Goal: Find contact information: Find specific page/section

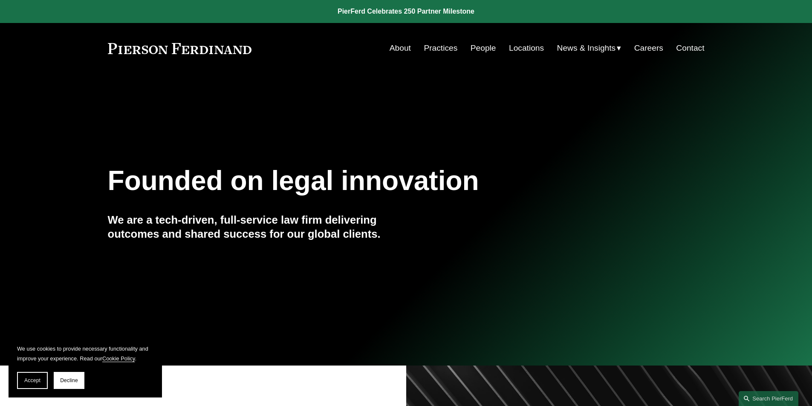
click at [486, 46] on link "Contact" at bounding box center [690, 48] width 28 height 16
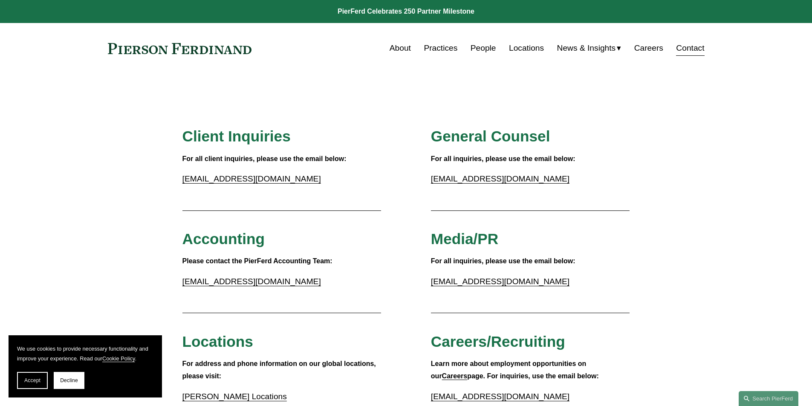
click at [472, 47] on link "People" at bounding box center [484, 48] width 26 height 16
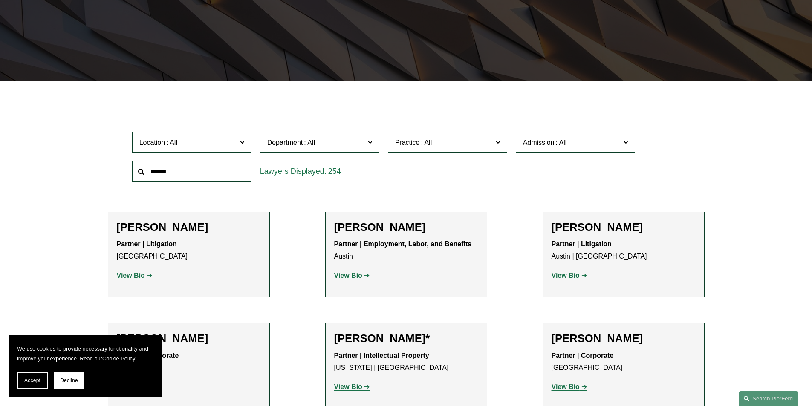
scroll to position [256, 0]
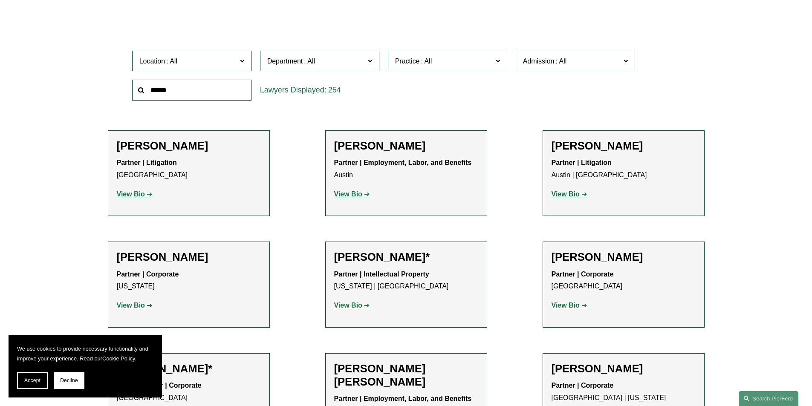
click at [235, 93] on input "text" at bounding box center [191, 90] width 119 height 21
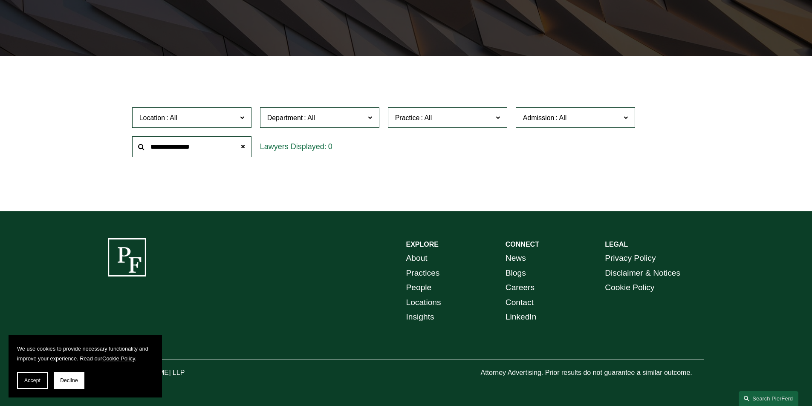
drag, startPoint x: 224, startPoint y: 151, endPoint x: 148, endPoint y: 142, distance: 76.0
click at [148, 142] on input "**********" at bounding box center [191, 146] width 119 height 21
type input "*******"
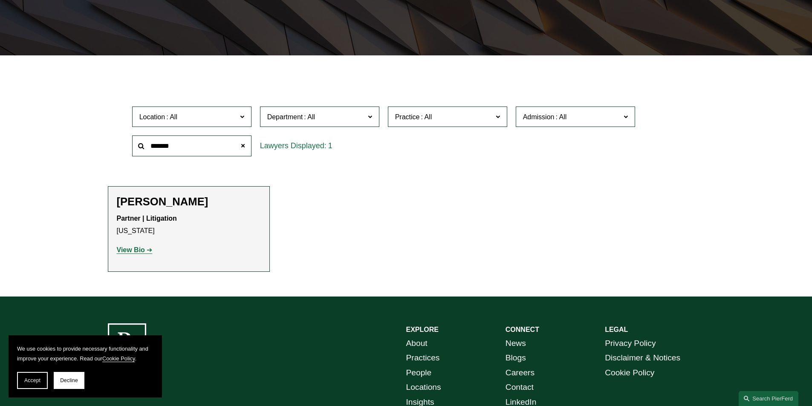
scroll to position [256, 0]
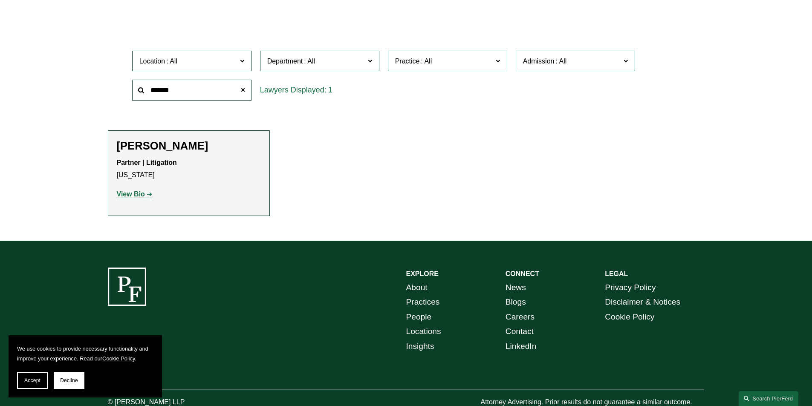
click at [141, 195] on strong "View Bio" at bounding box center [131, 194] width 28 height 7
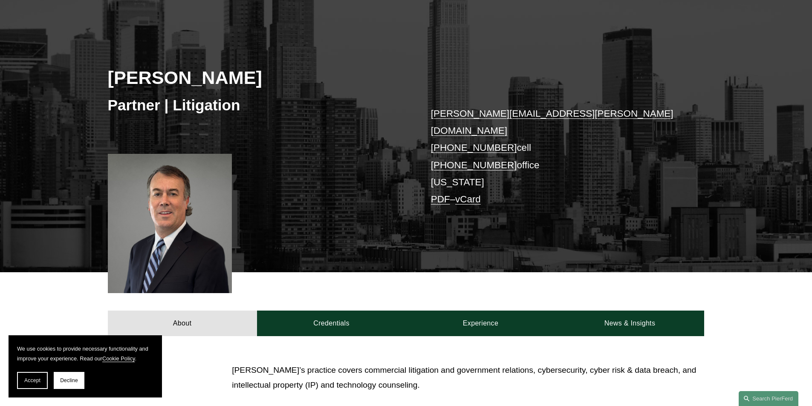
scroll to position [79, 0]
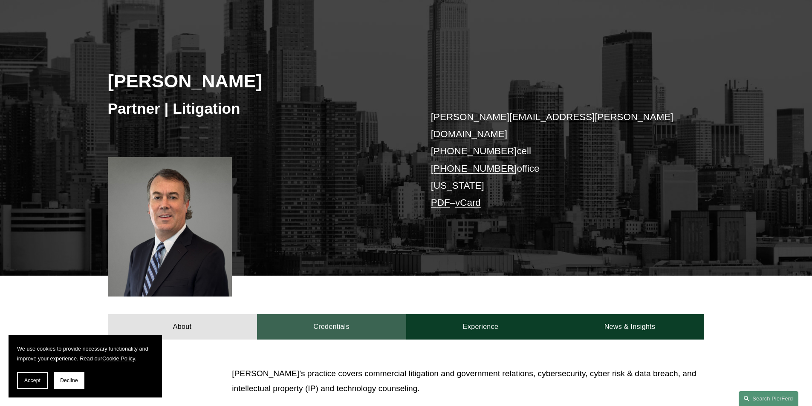
click at [320, 319] on link "Credentials" at bounding box center [331, 327] width 149 height 26
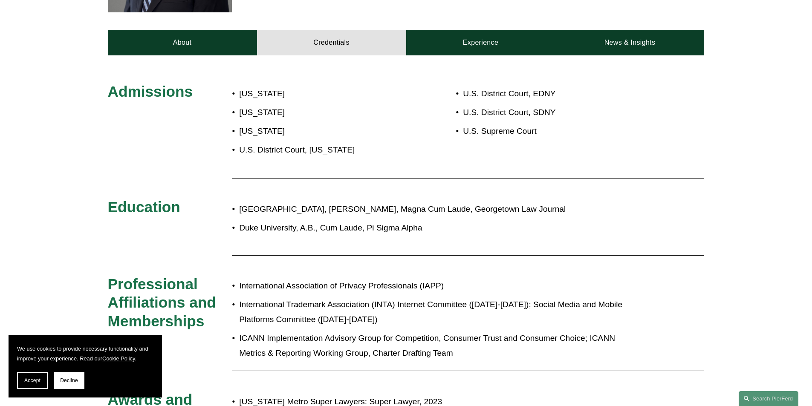
scroll to position [183, 0]
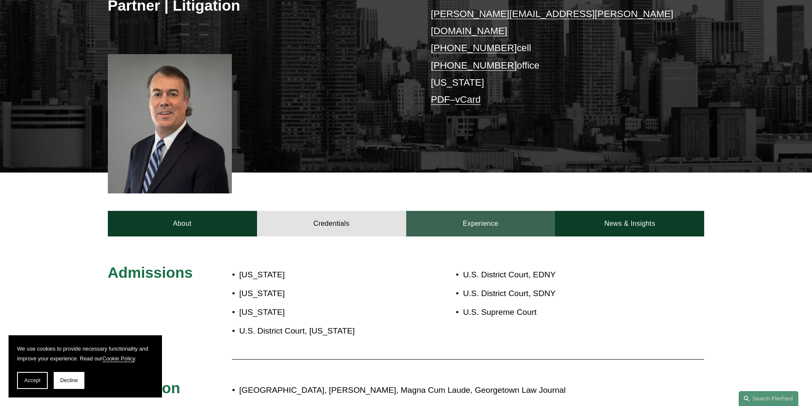
click at [449, 211] on link "Experience" at bounding box center [480, 224] width 149 height 26
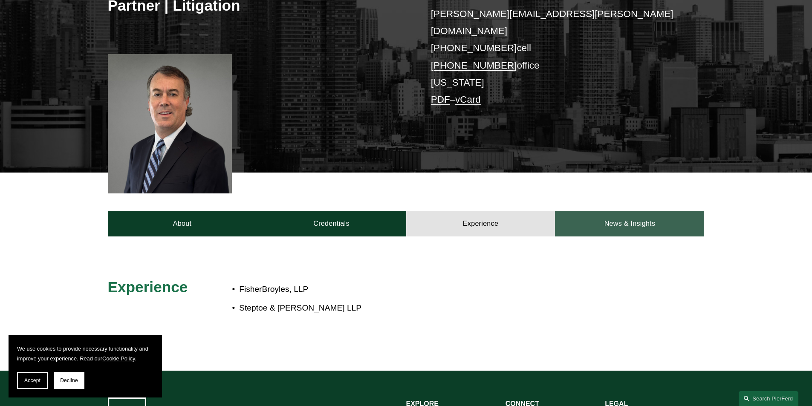
click at [598, 211] on link "News & Insights" at bounding box center [629, 224] width 149 height 26
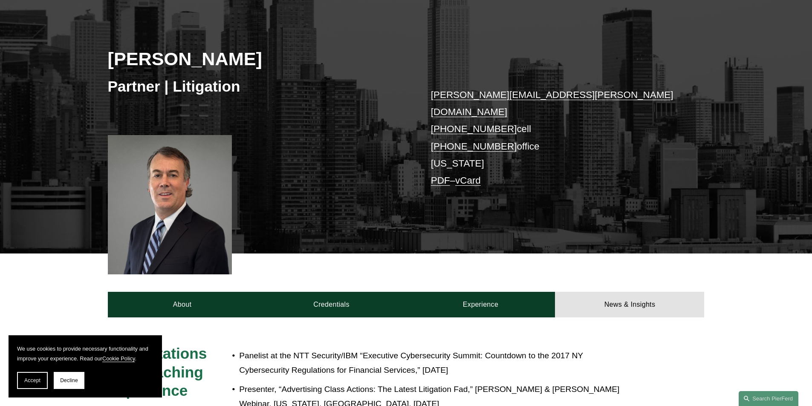
scroll to position [55, 0]
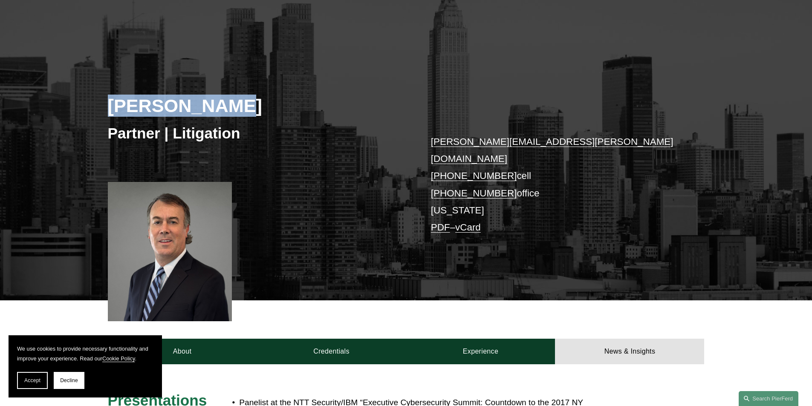
drag, startPoint x: 112, startPoint y: 107, endPoint x: 226, endPoint y: 112, distance: 114.0
click at [226, 112] on h2 "Tony Onorato" at bounding box center [257, 106] width 298 height 22
copy h2 "Tony Onorato"
